Goal: Obtain resource: Download file/media

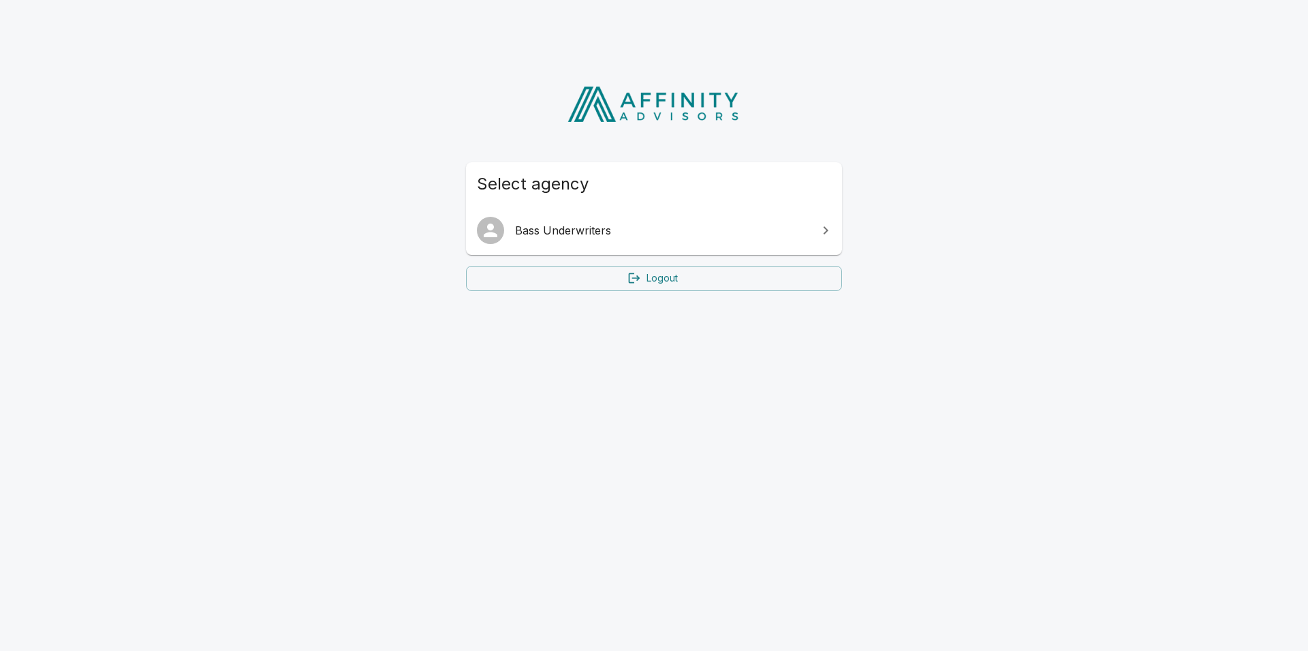
click at [521, 236] on span "Bass Underwriters" at bounding box center [662, 230] width 294 height 16
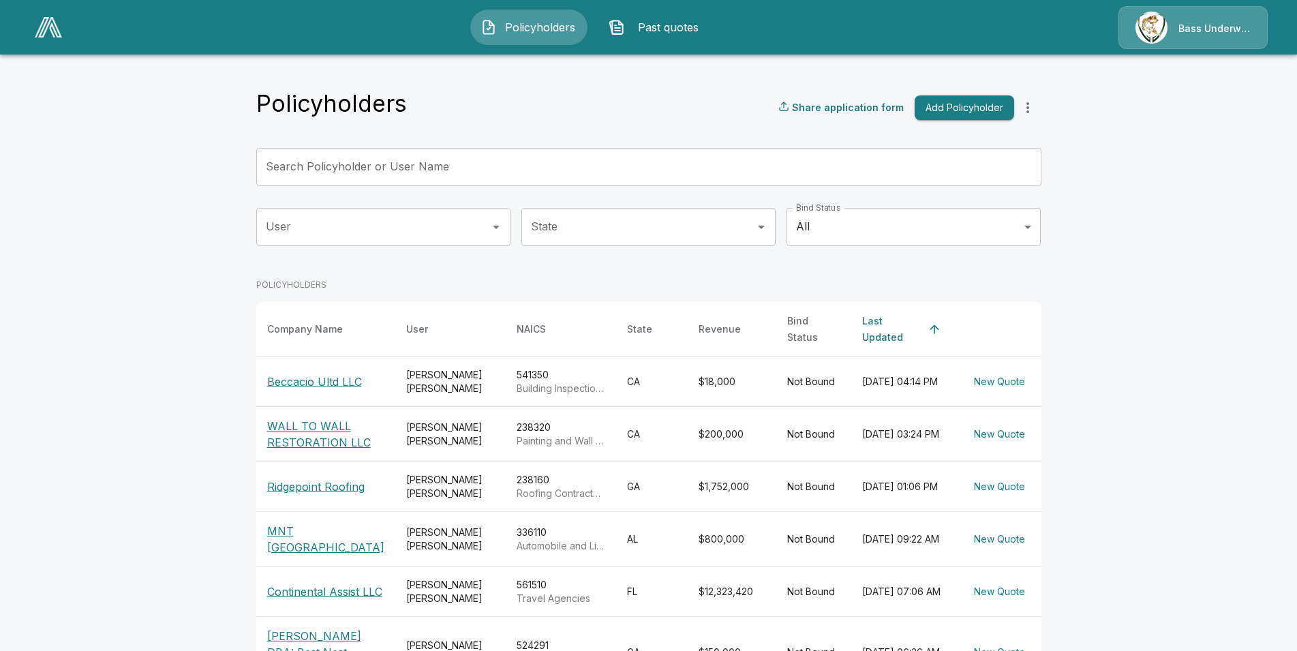
click at [315, 426] on p "WALL TO WALL RESTORATION LLC" at bounding box center [325, 434] width 117 height 33
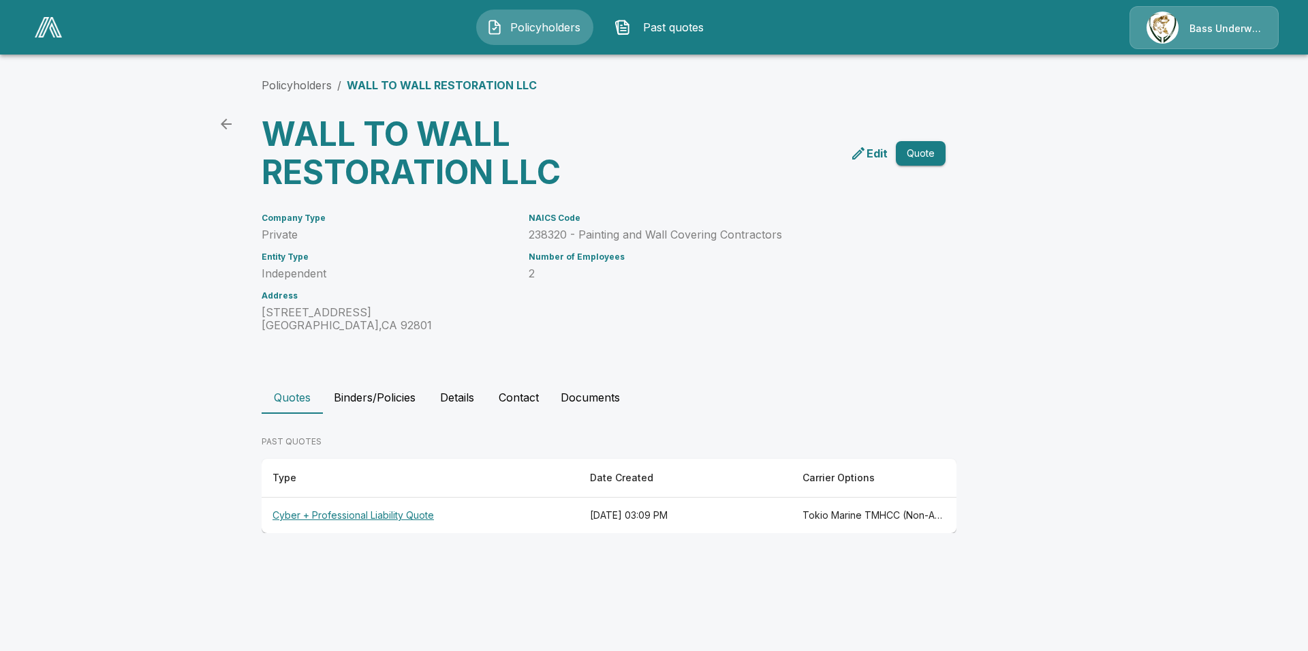
click at [316, 512] on th "Cyber + Professional Liability Quote" at bounding box center [421, 515] width 318 height 36
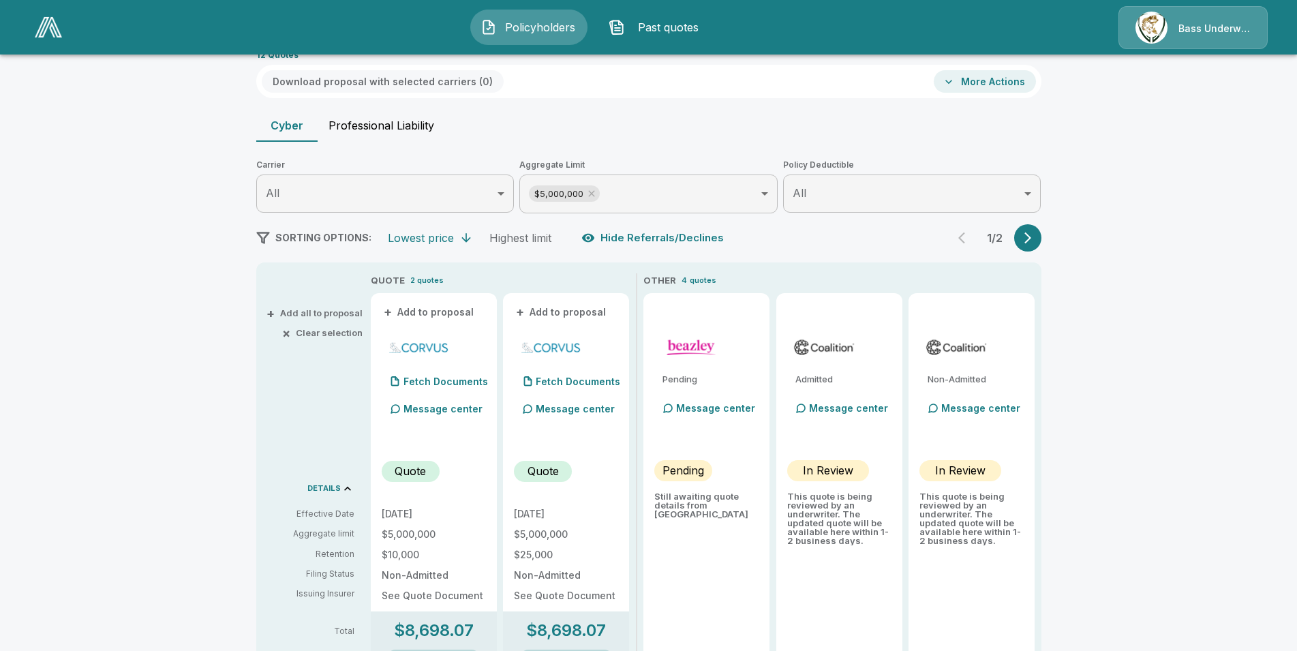
scroll to position [78, 0]
click at [356, 127] on button "Professional Liability" at bounding box center [381, 126] width 127 height 33
type input "*******"
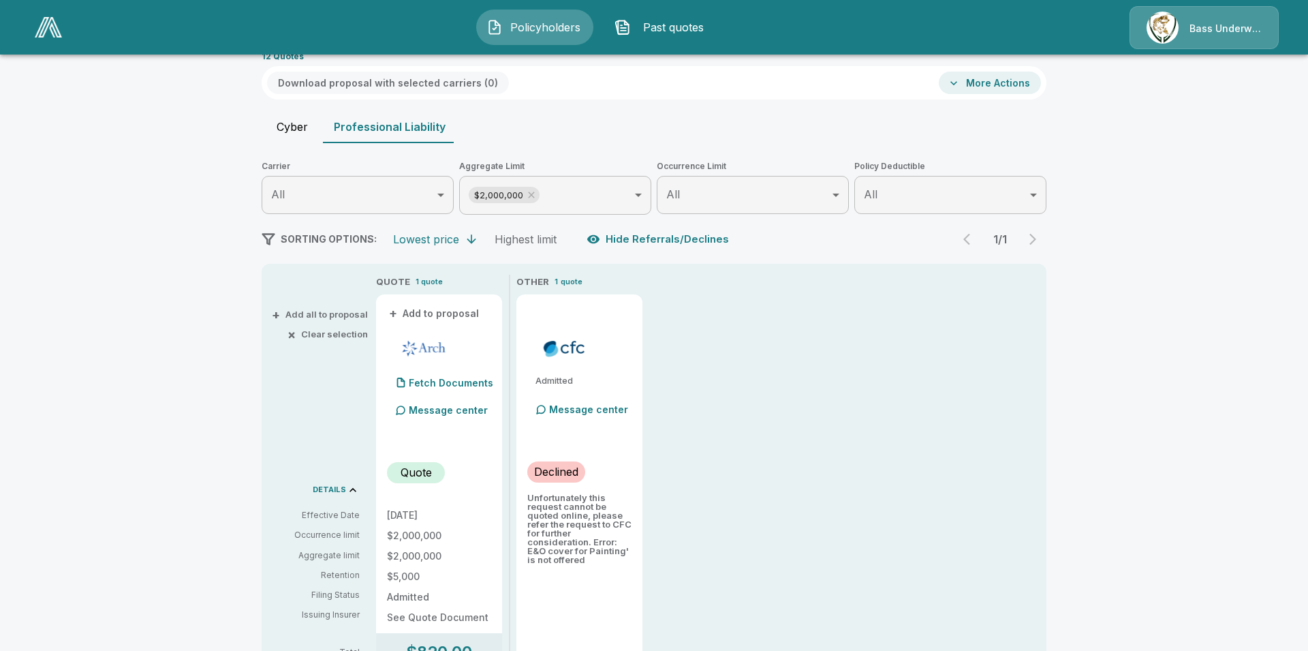
click at [626, 198] on body "Policyholders Past quotes Bass Underwriters Policyholders / WALL TO WALL RESTOR…" at bounding box center [654, 460] width 1308 height 1076
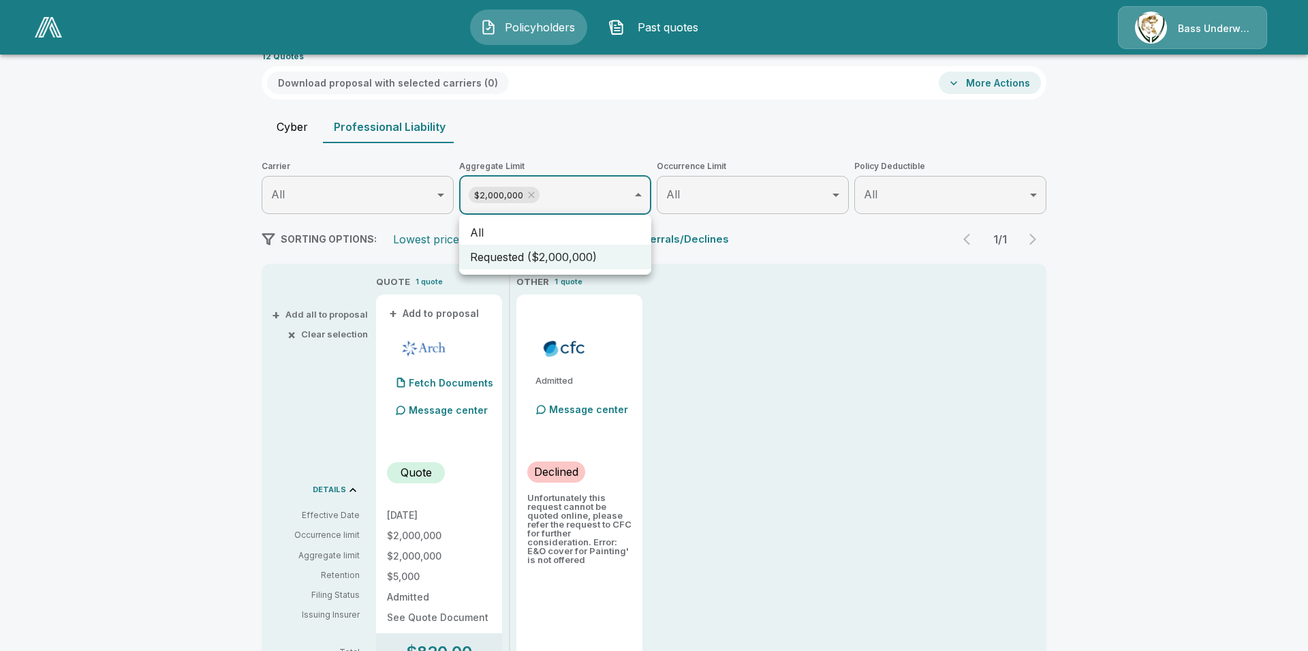
click at [564, 258] on li "Requested ($2,000,000)" at bounding box center [555, 257] width 192 height 25
click at [149, 384] on div at bounding box center [654, 325] width 1308 height 651
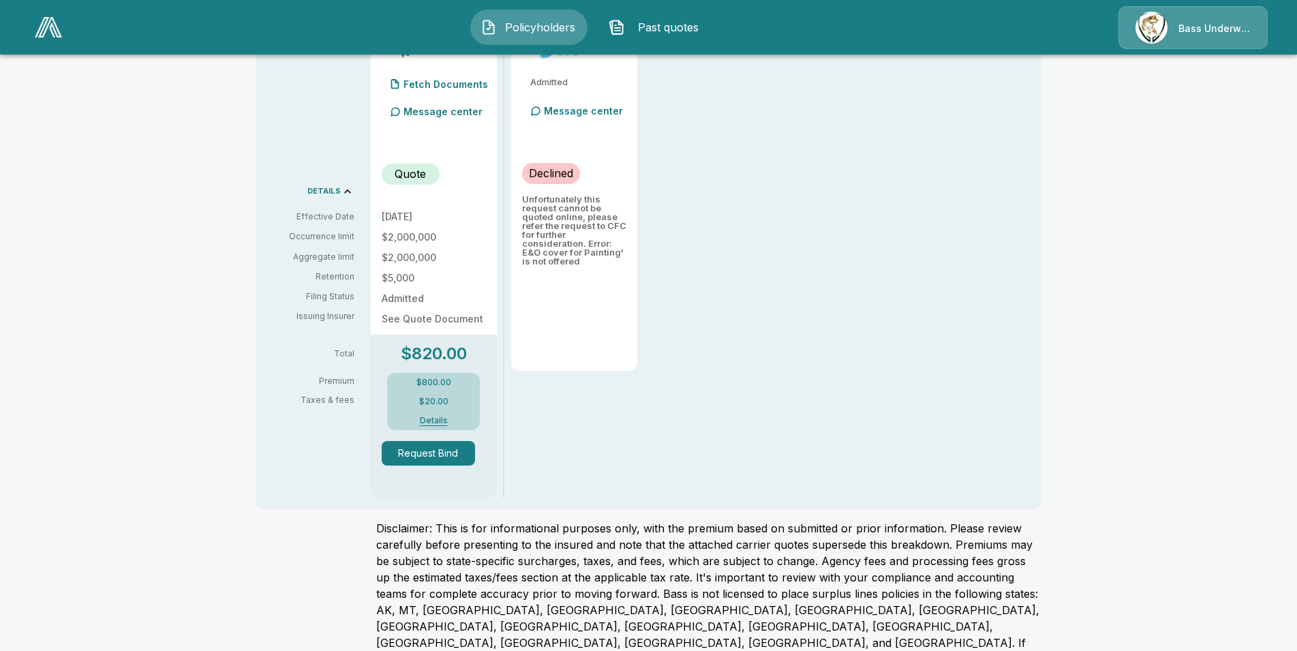
scroll to position [365, 0]
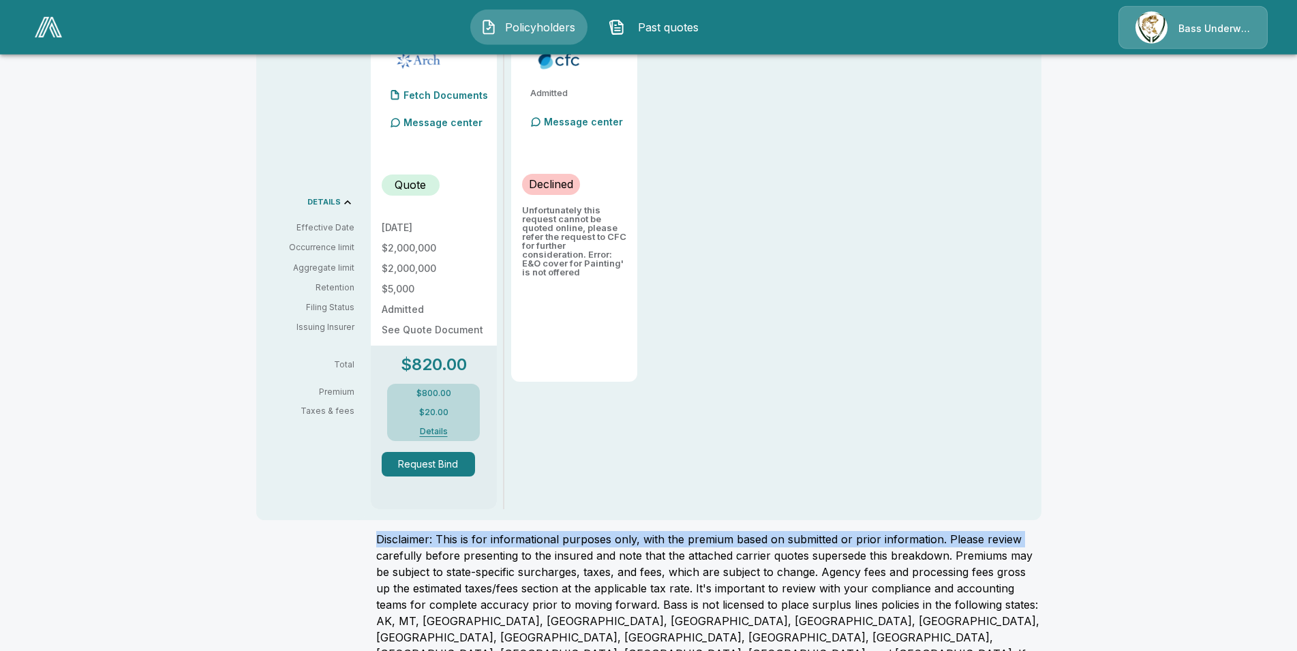
drag, startPoint x: 1295, startPoint y: 542, endPoint x: 1293, endPoint y: 518, distance: 23.9
click at [1293, 518] on div "Policyholders / WALL TO WALL RESTORATION LLC / Quote Quote Results Broker Name …" at bounding box center [648, 205] width 1297 height 1011
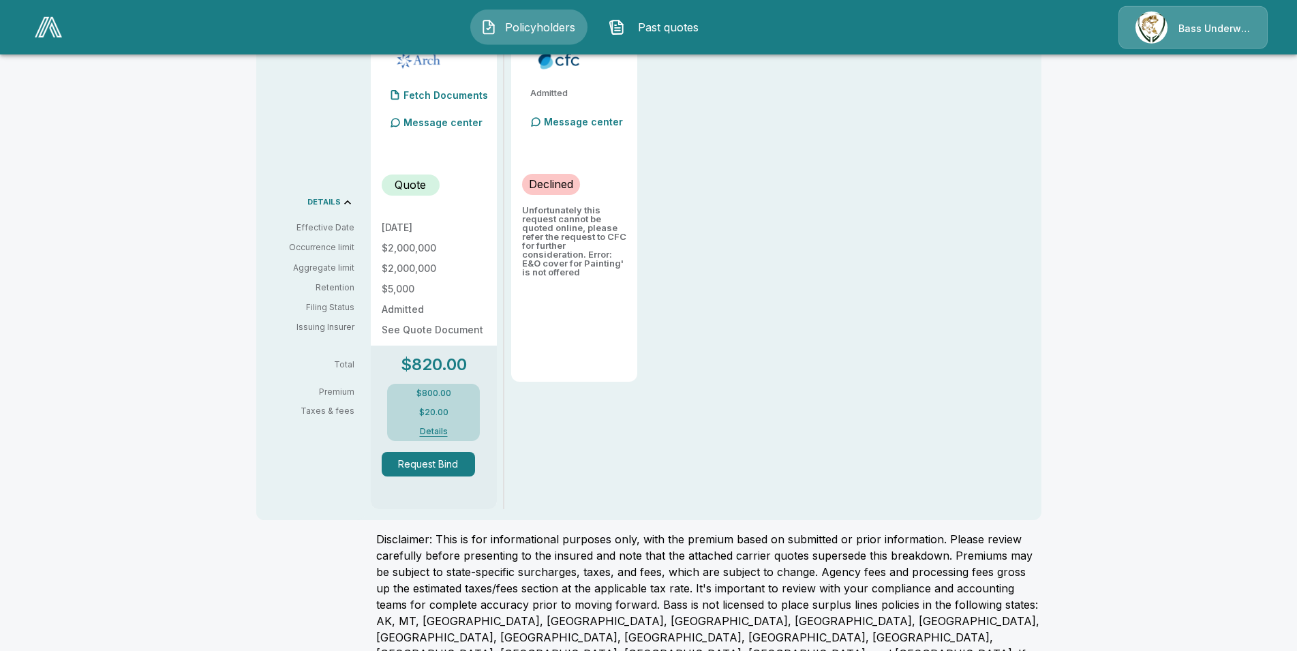
click at [409, 190] on p "Quote" at bounding box center [410, 184] width 31 height 16
click at [410, 189] on p "Quote" at bounding box center [410, 184] width 31 height 16
click at [148, 413] on div "Policyholders / WALL TO WALL RESTORATION LLC / Quote Quote Results Broker Name …" at bounding box center [648, 205] width 1297 height 1011
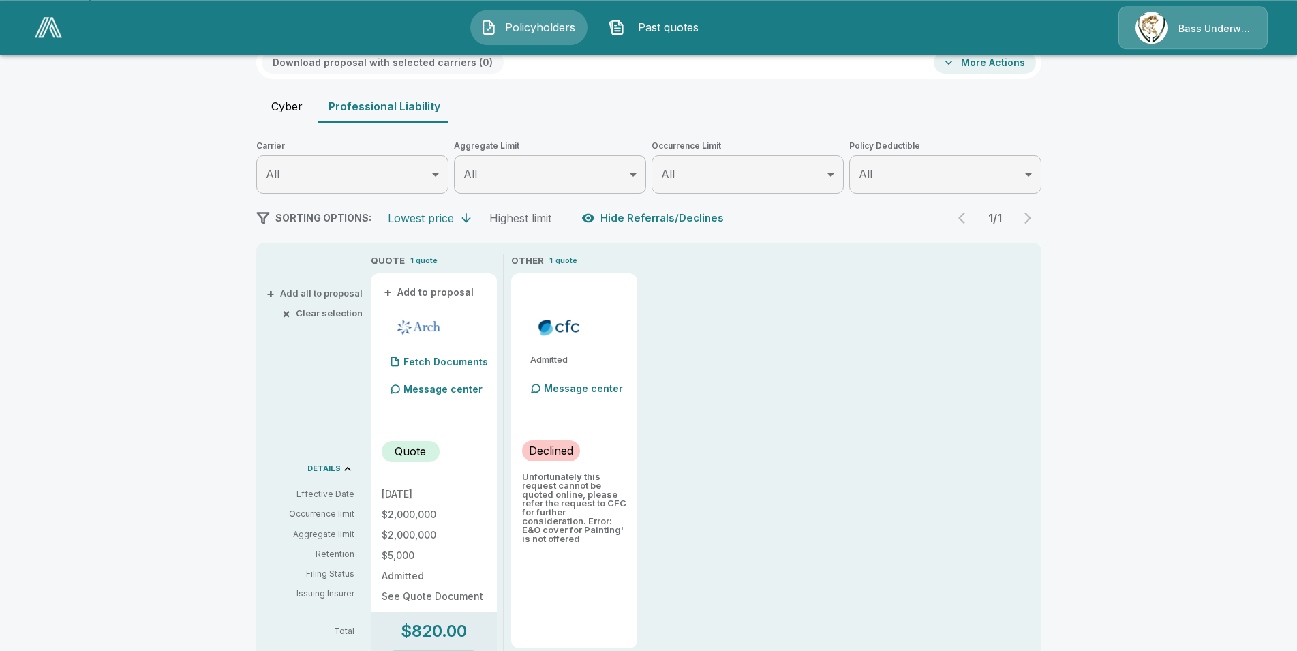
scroll to position [72, 0]
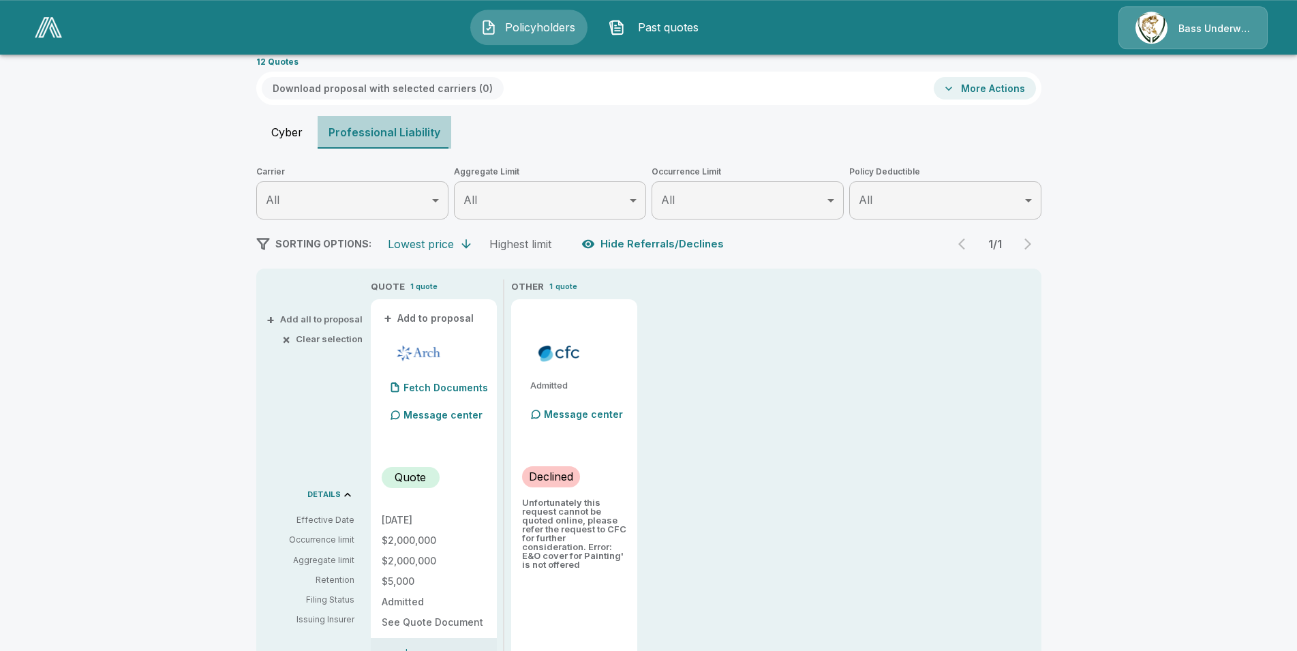
click at [390, 132] on button "Professional Liability" at bounding box center [385, 132] width 134 height 33
click at [293, 132] on button "Cyber" at bounding box center [286, 132] width 61 height 33
type input "*******"
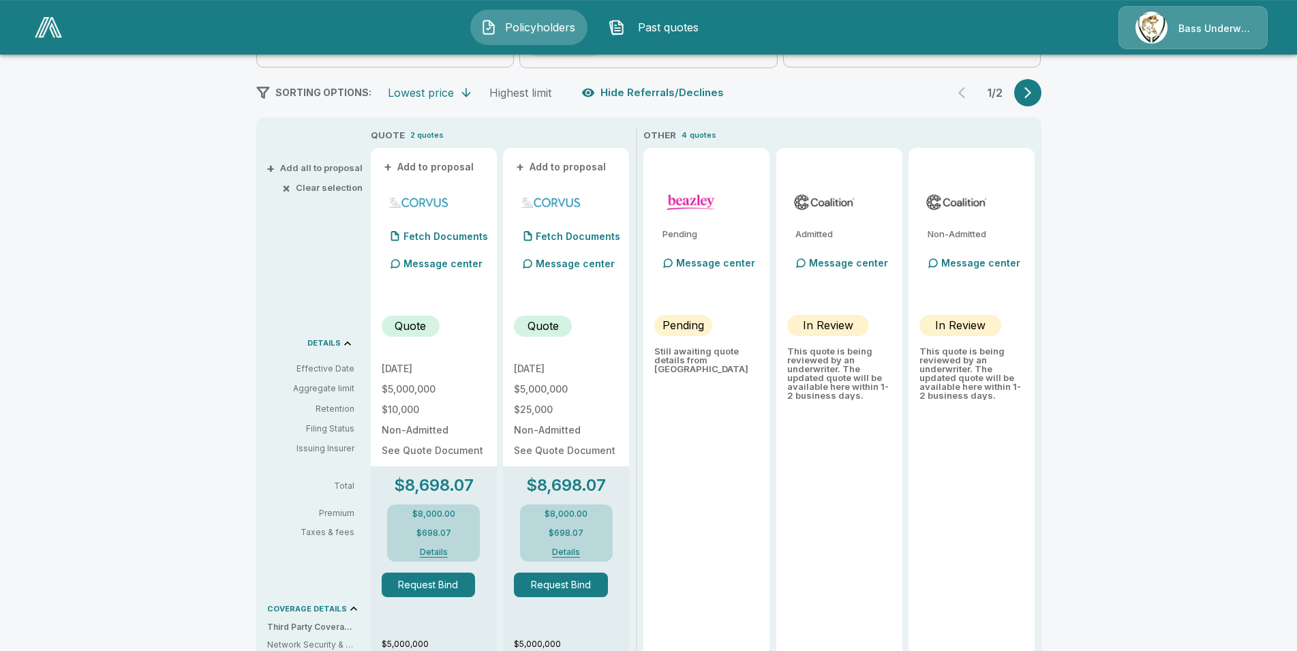
scroll to position [211, 0]
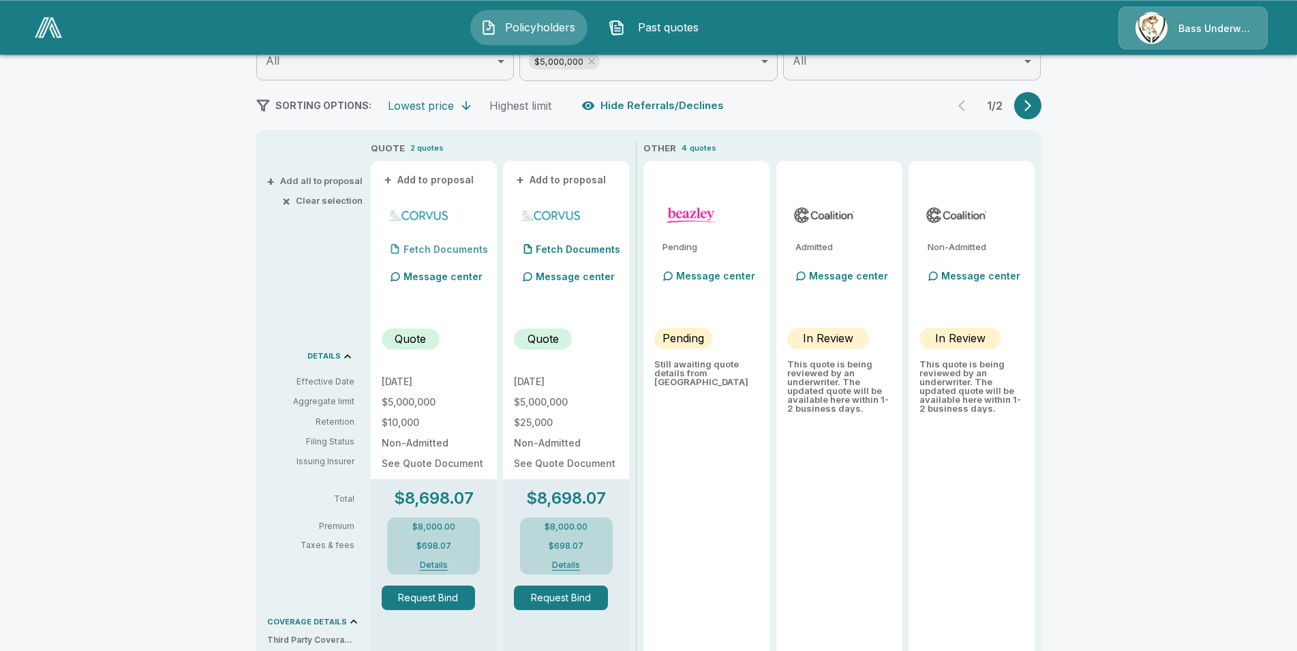
click at [431, 248] on p "Fetch Documents" at bounding box center [445, 250] width 84 height 10
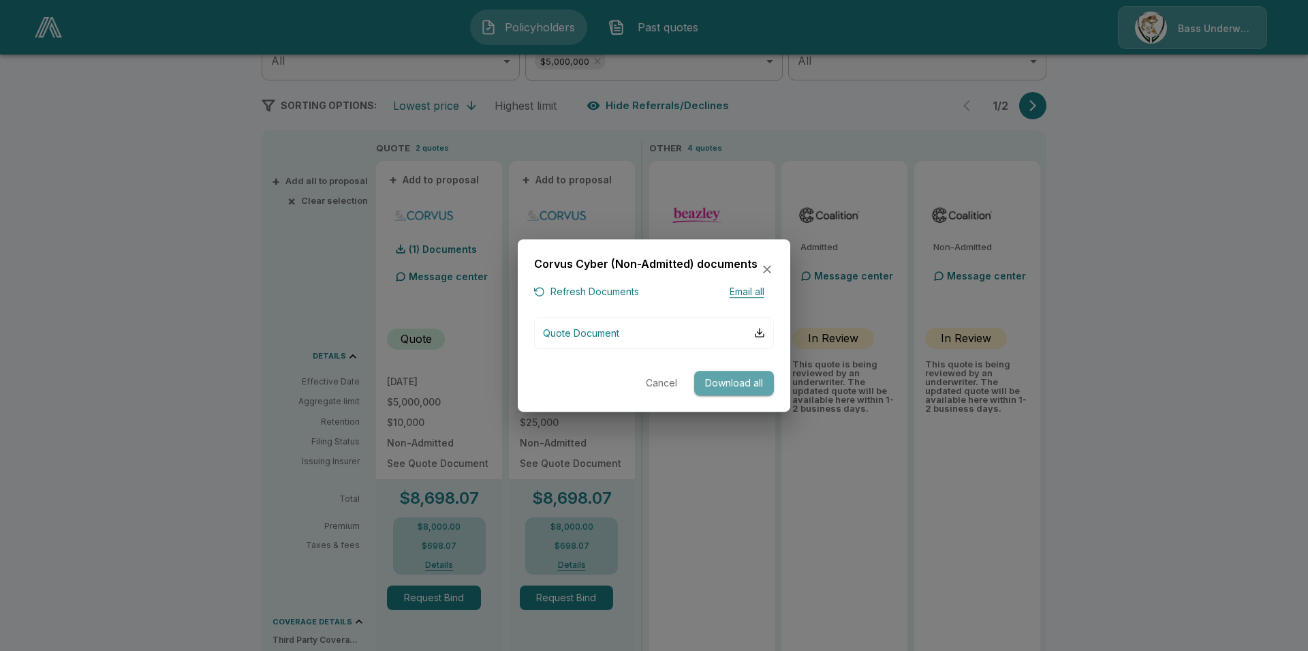
click at [724, 385] on button "Download all" at bounding box center [734, 383] width 80 height 25
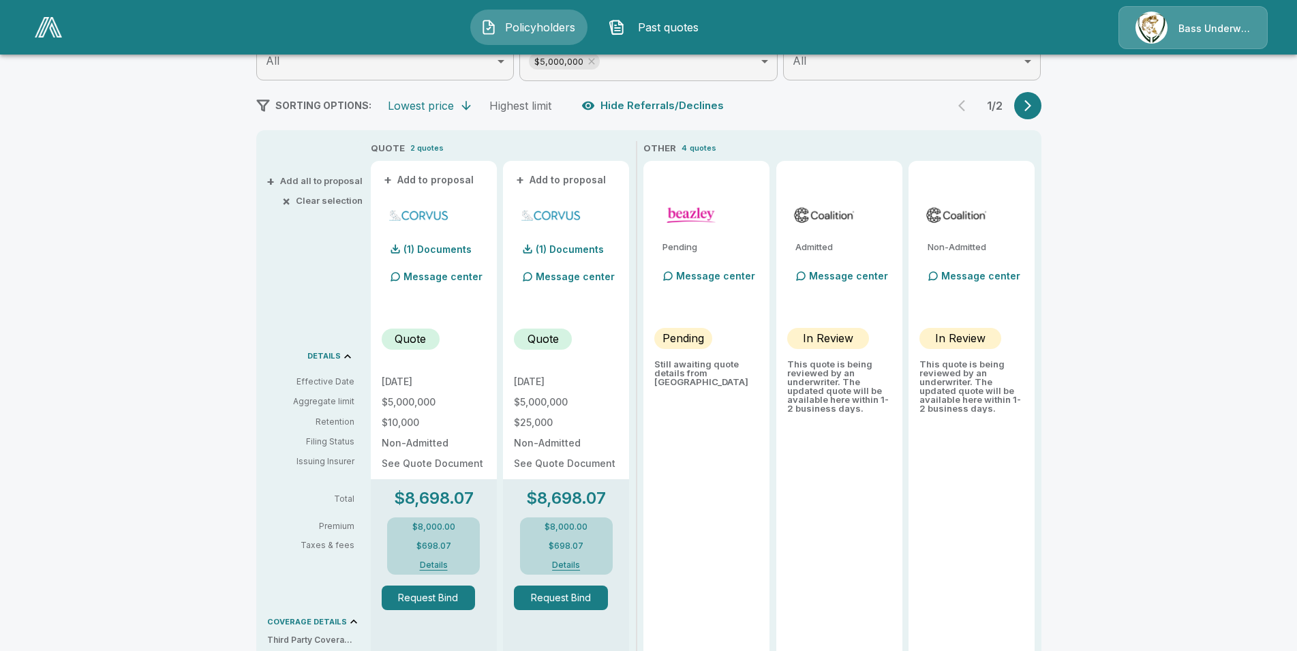
click at [1276, 247] on div "Policyholders / WALL TO WALL RESTORATION LLC / Quote Quote Results Broker Name …" at bounding box center [648, 537] width 1297 height 1369
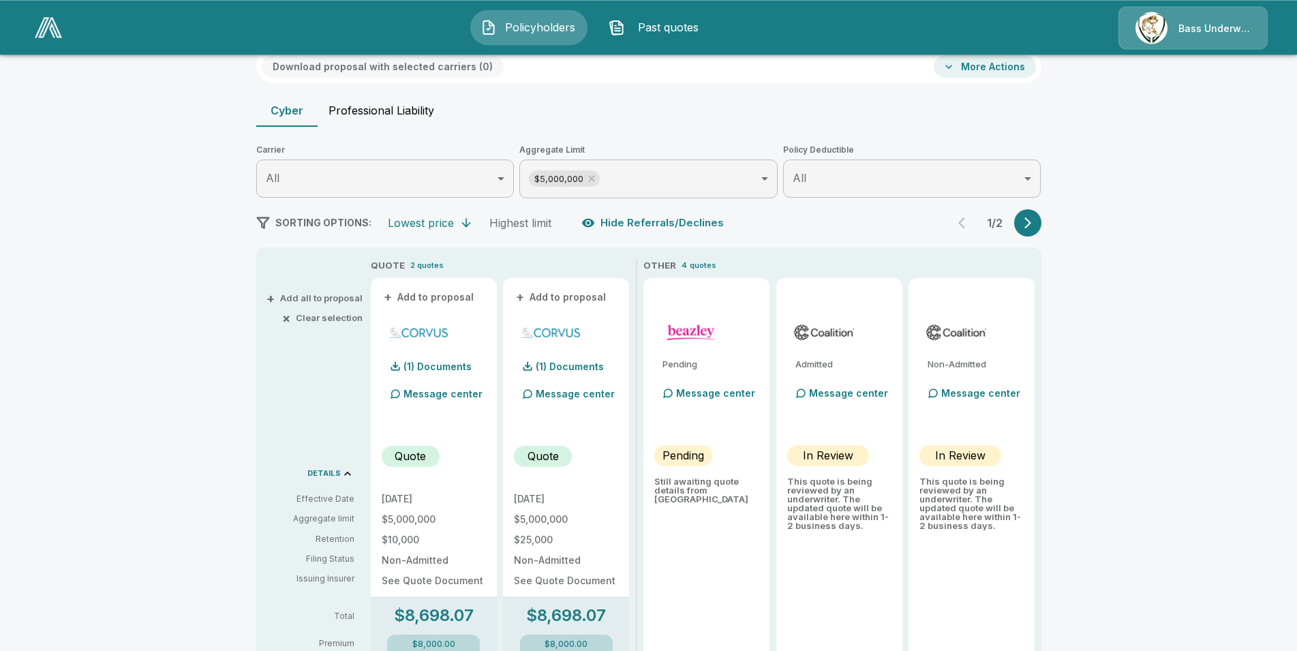
scroll to position [72, 0]
